Goal: Task Accomplishment & Management: Manage account settings

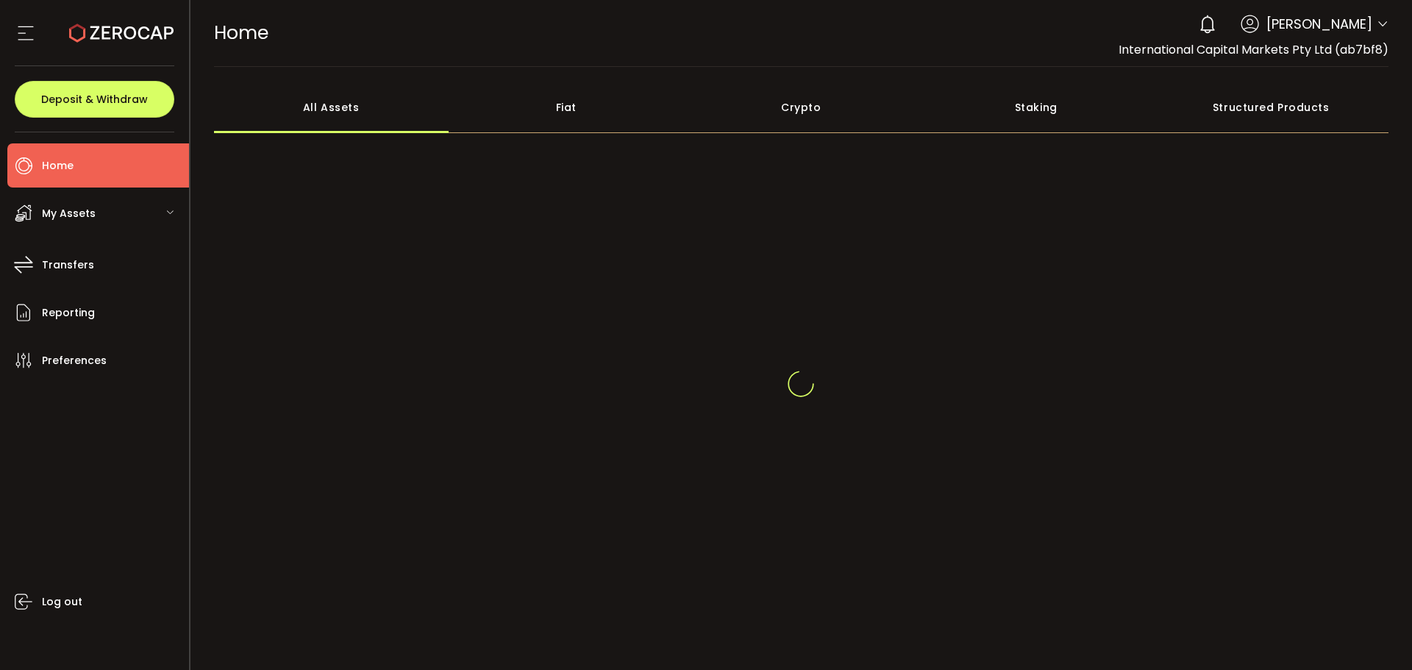
click at [1381, 18] on div "0 Aaditya Achreja Account International Capital Markets Pty Ltd (ab7bf8) Raw Tr…" at bounding box center [1289, 24] width 197 height 32
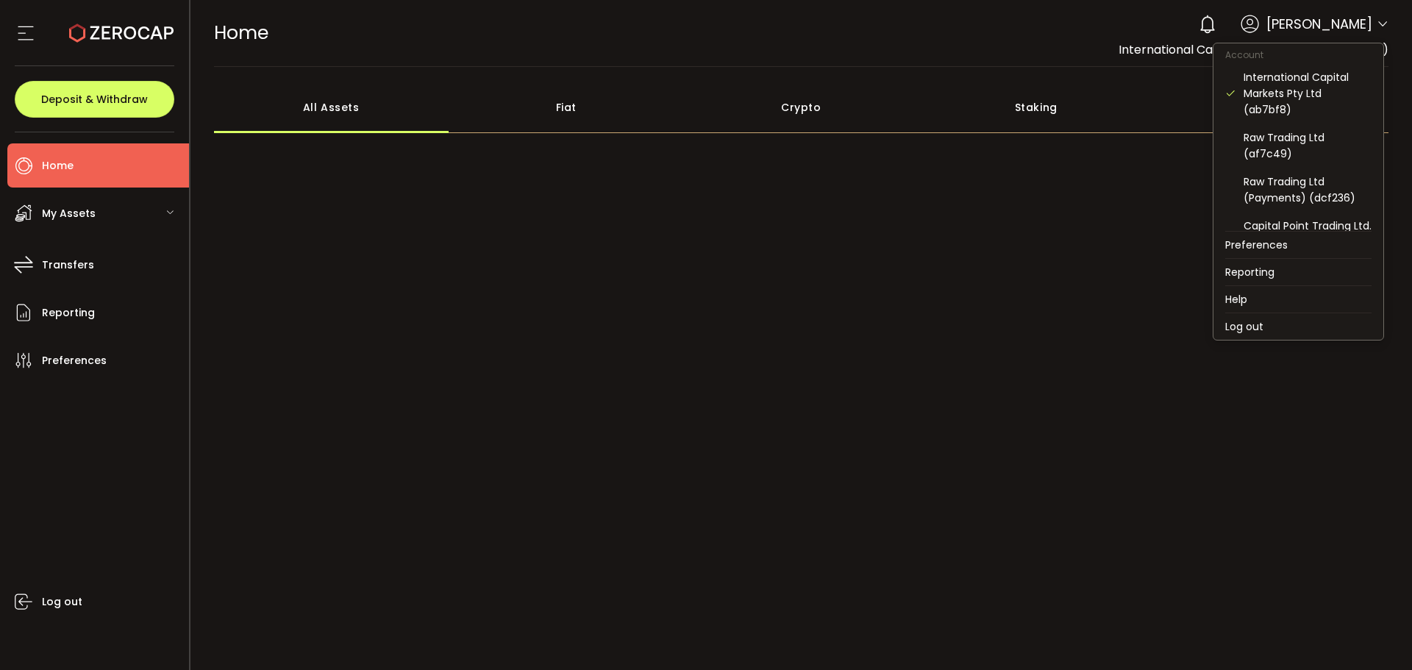
drag, startPoint x: 1376, startPoint y: 24, endPoint x: 1364, endPoint y: 60, distance: 38.1
click at [1376, 25] on icon at bounding box center [1382, 24] width 12 height 12
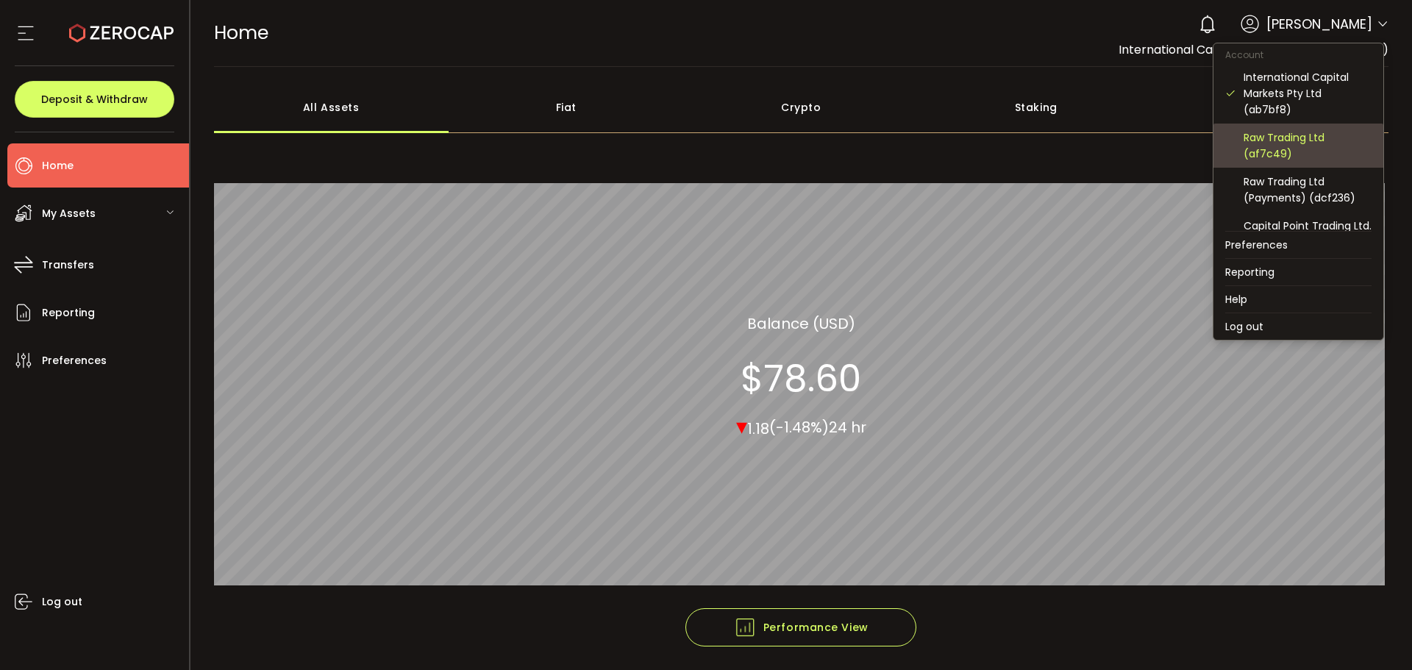
click at [1304, 141] on div "Raw Trading Ltd (af7c49)" at bounding box center [1307, 145] width 128 height 32
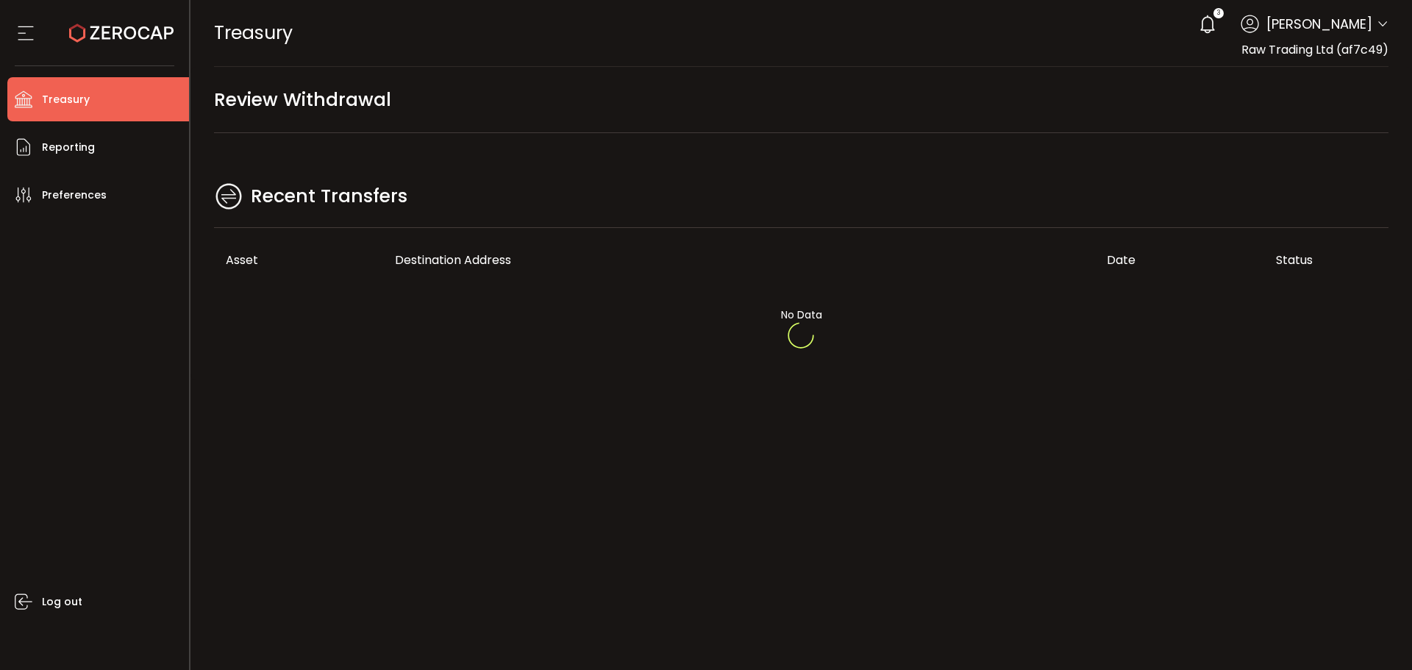
click at [601, 193] on div at bounding box center [801, 335] width 1222 height 670
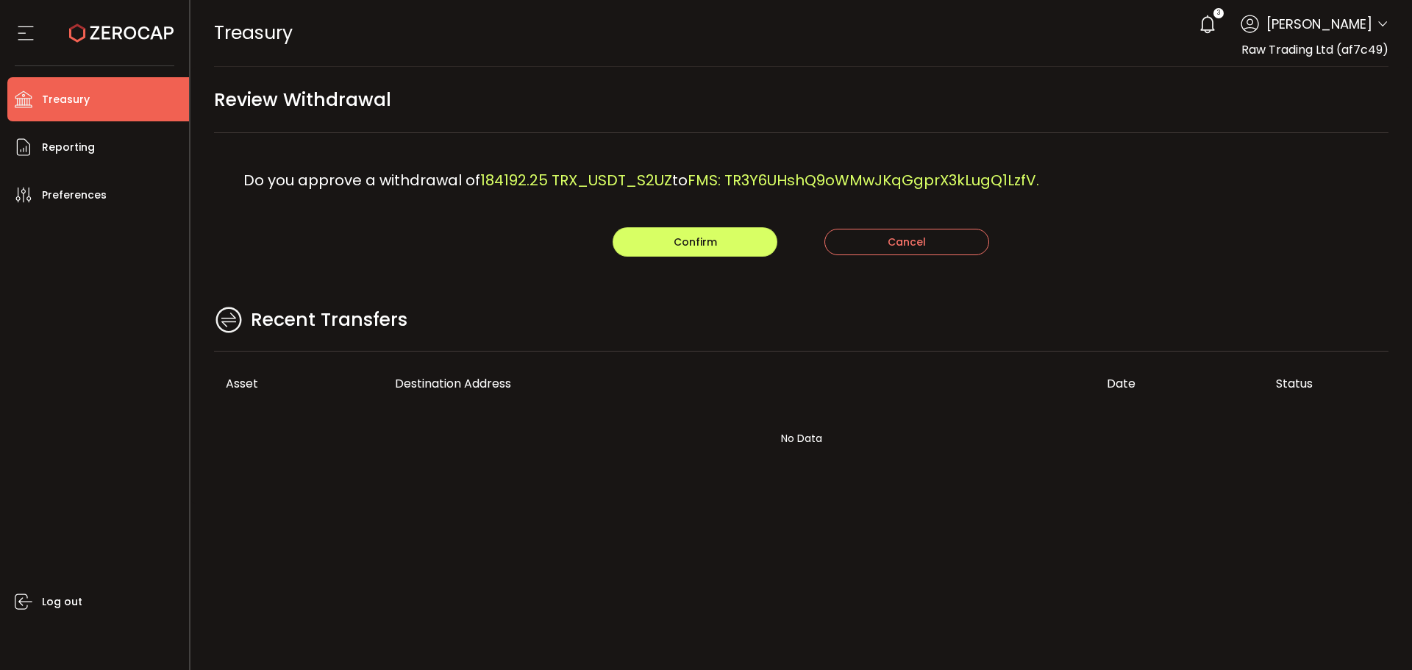
click at [567, 271] on main "Review Withdrawal Do you approve a withdrawal of 184192.25 TRX_USDT_S2UZ to FMS…" at bounding box center [801, 285] width 1222 height 437
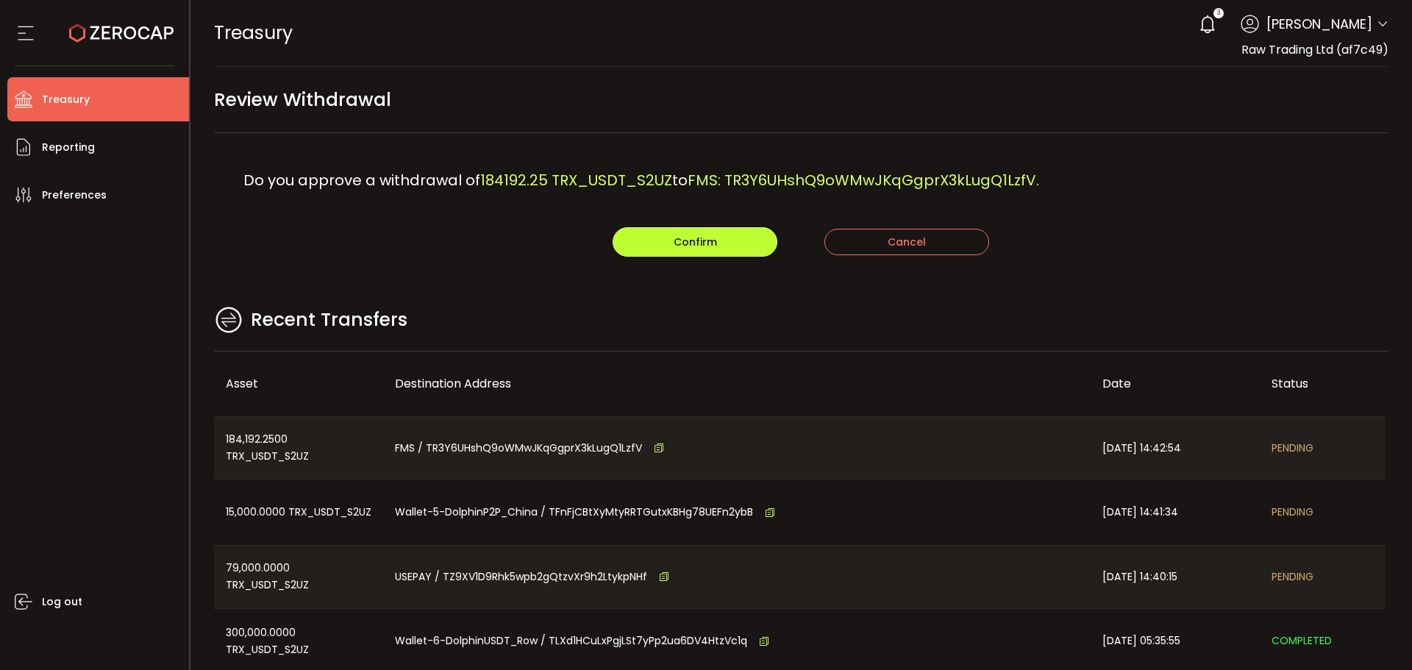
drag, startPoint x: 673, startPoint y: 227, endPoint x: 696, endPoint y: 249, distance: 30.7
click at [673, 226] on div "Do you approve a withdrawal of 184192.25 TRX_USDT_S2UZ to FMS: TR3Y6UHshQ9oWMwJ…" at bounding box center [801, 195] width 1175 height 124
click at [697, 249] on button "Confirm" at bounding box center [694, 241] width 165 height 29
click at [982, 305] on div "Recent Transfers" at bounding box center [801, 328] width 1175 height 48
click at [655, 250] on button "Confirm" at bounding box center [694, 241] width 165 height 29
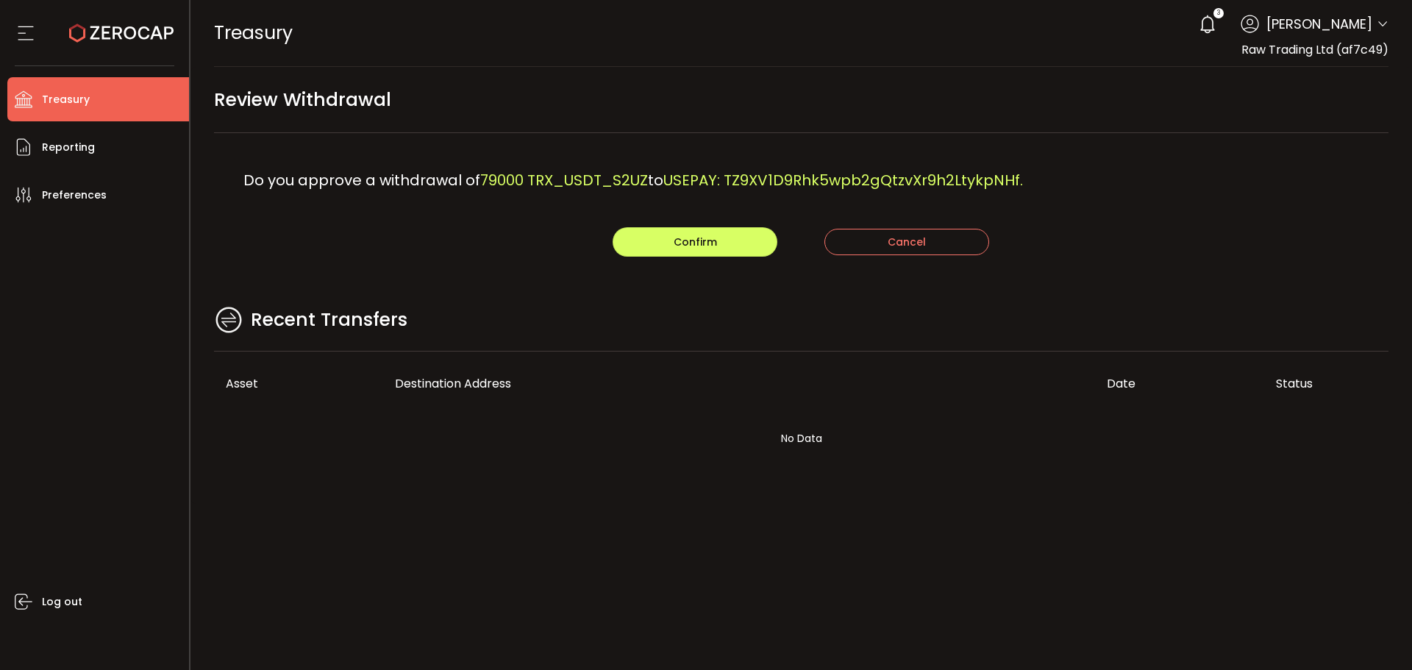
click at [540, 298] on main "Review Withdrawal Do you approve a withdrawal of 79000 TRX_USDT_S2UZ to USEPAY:…" at bounding box center [801, 285] width 1222 height 437
click at [744, 249] on button "Confirm" at bounding box center [694, 241] width 165 height 29
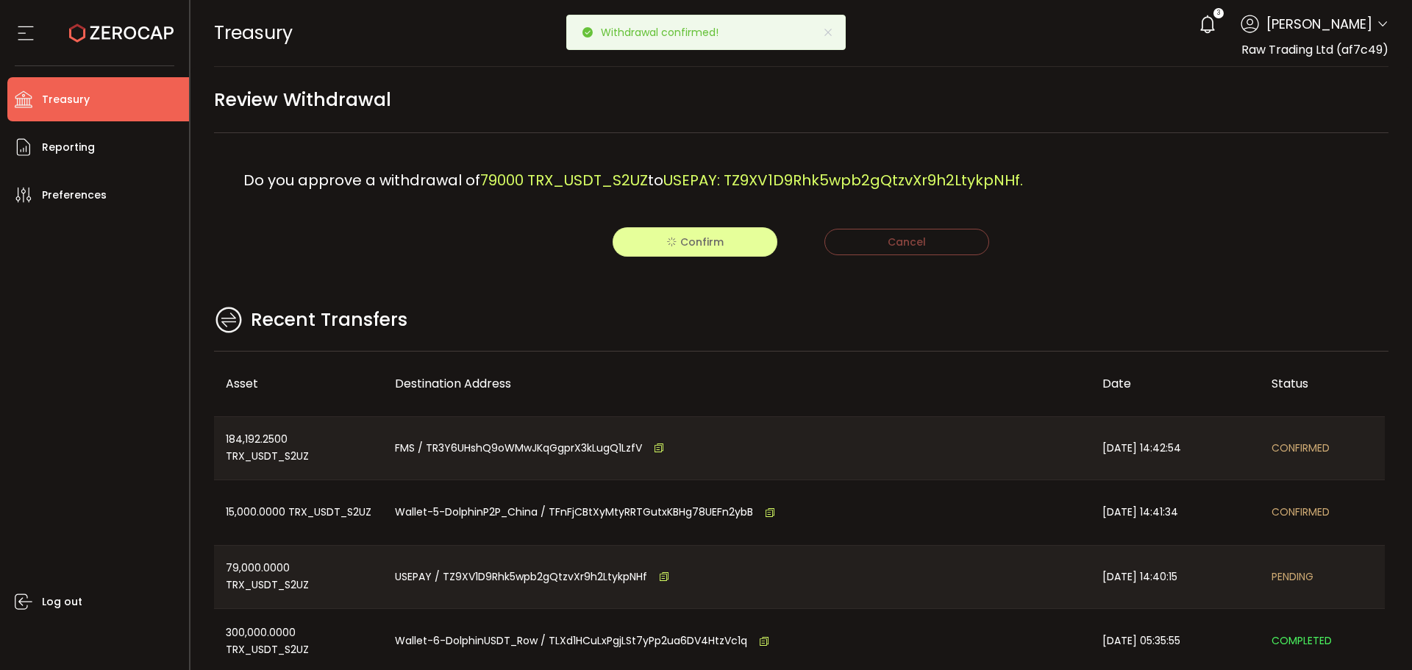
click at [757, 304] on div "Recent Transfers" at bounding box center [801, 328] width 1175 height 48
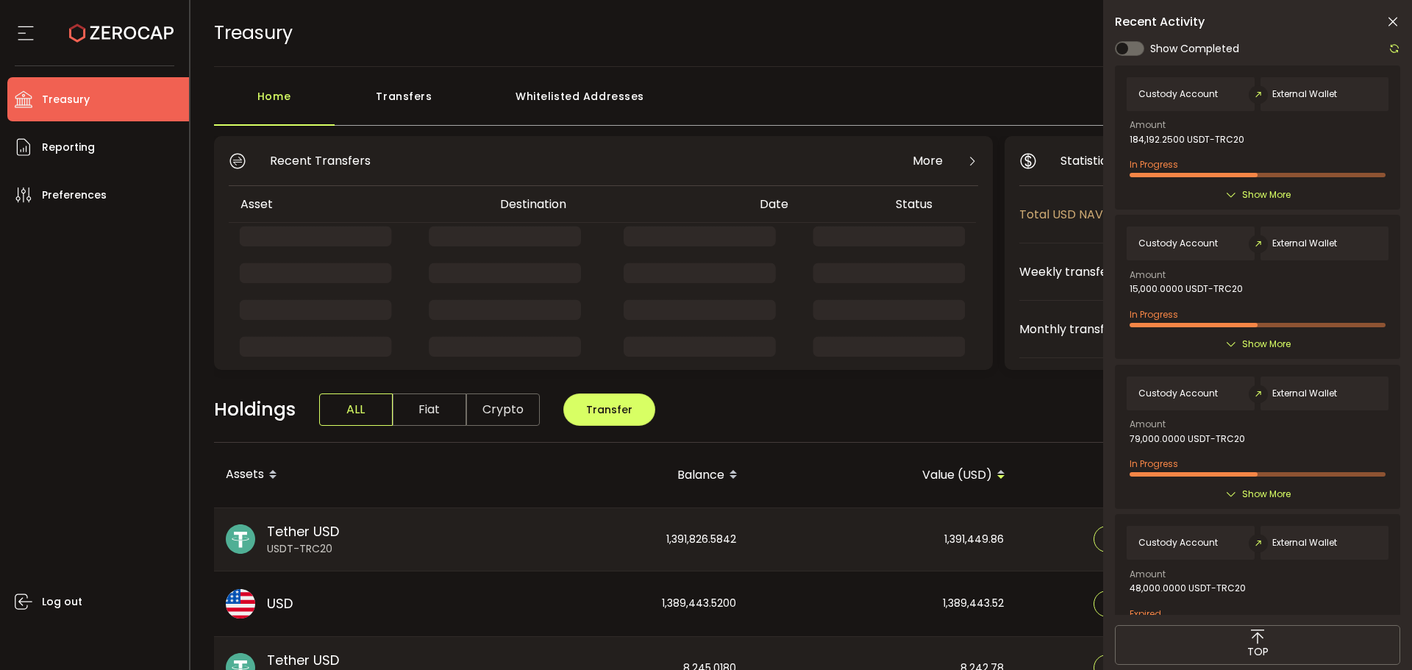
click at [1395, 21] on icon at bounding box center [1392, 22] width 15 height 15
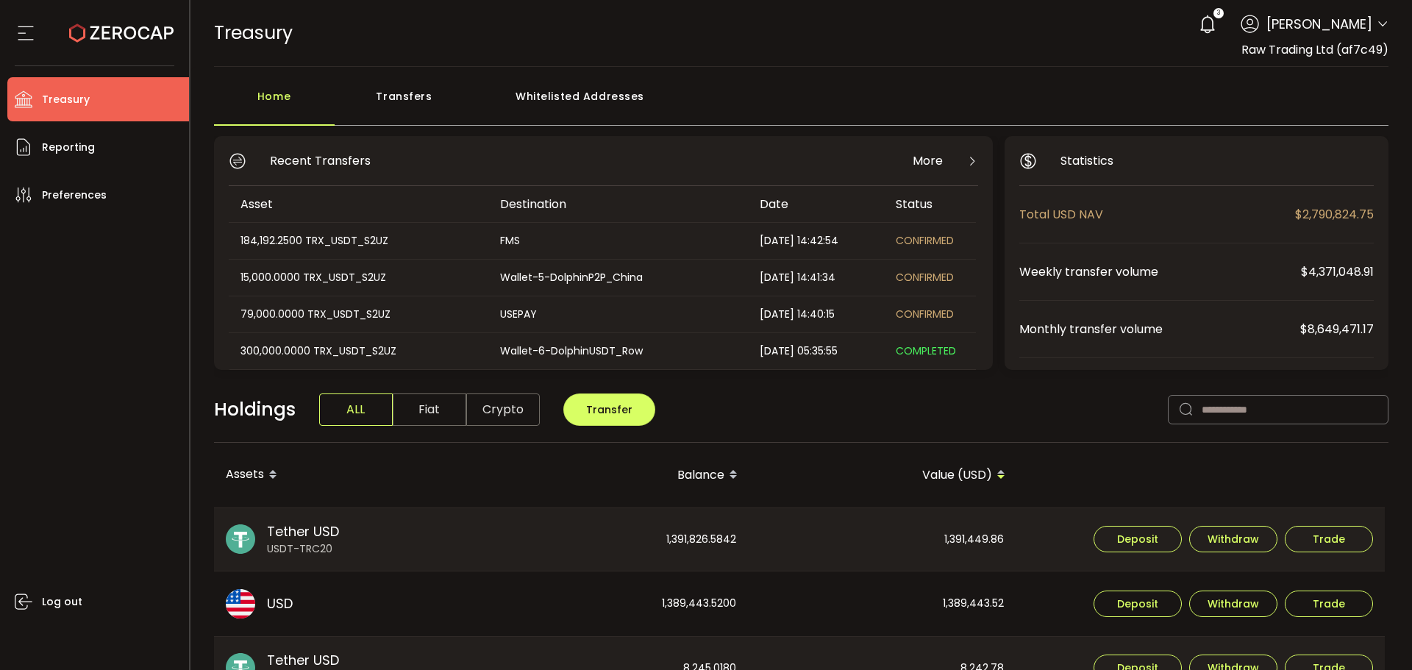
drag, startPoint x: 371, startPoint y: 106, endPoint x: 354, endPoint y: 113, distance: 18.4
click at [372, 106] on div "Transfers" at bounding box center [405, 104] width 140 height 44
